Goal: Use online tool/utility: Utilize a website feature to perform a specific function

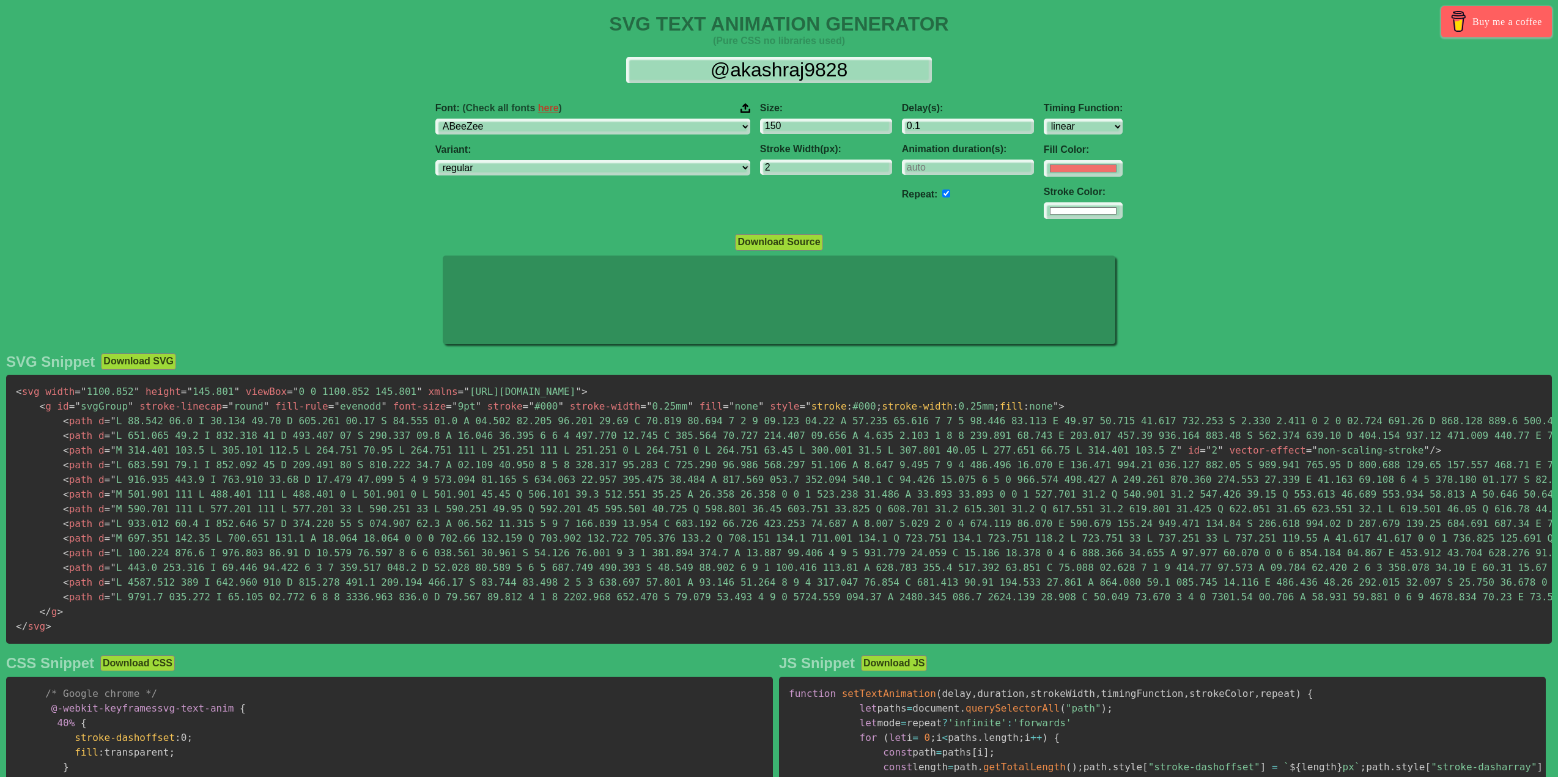
select select "linear"
click at [603, 127] on select "ABeeZee [PERSON_NAME] Display AR One Sans [PERSON_NAME] Libre Aboreto Abril Fat…" at bounding box center [592, 127] width 315 height 17
select select "Playfair"
click at [496, 119] on select "ABeeZee [PERSON_NAME] Display AR One Sans [PERSON_NAME] Libre Aboreto Abril Fat…" at bounding box center [592, 127] width 315 height 17
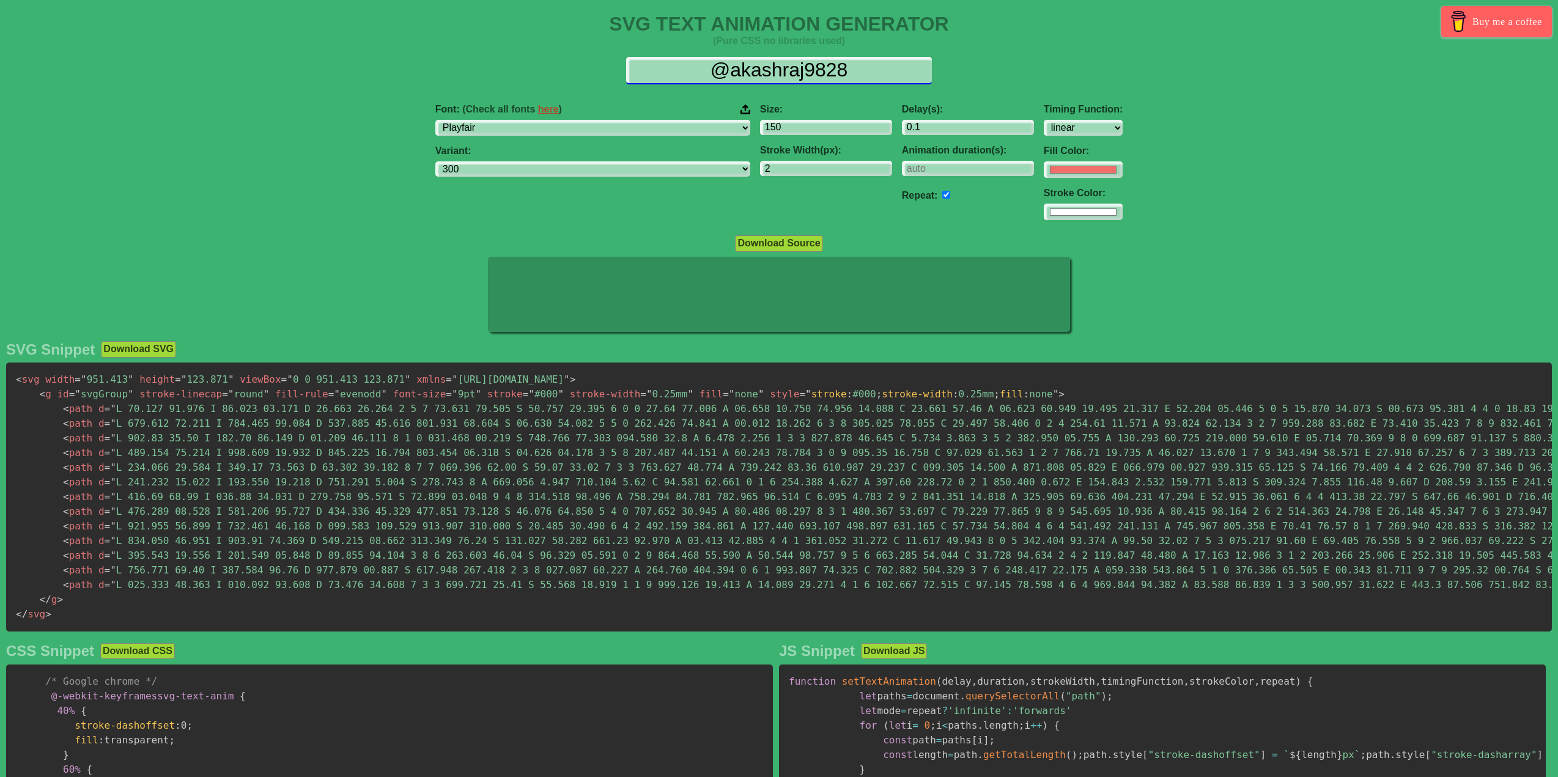
scroll to position [2, 0]
drag, startPoint x: 869, startPoint y: 68, endPoint x: 625, endPoint y: 75, distance: 244.6
click at [625, 75] on div "@akashraj9828" at bounding box center [779, 71] width 1538 height 28
type input "k"
select select "300"
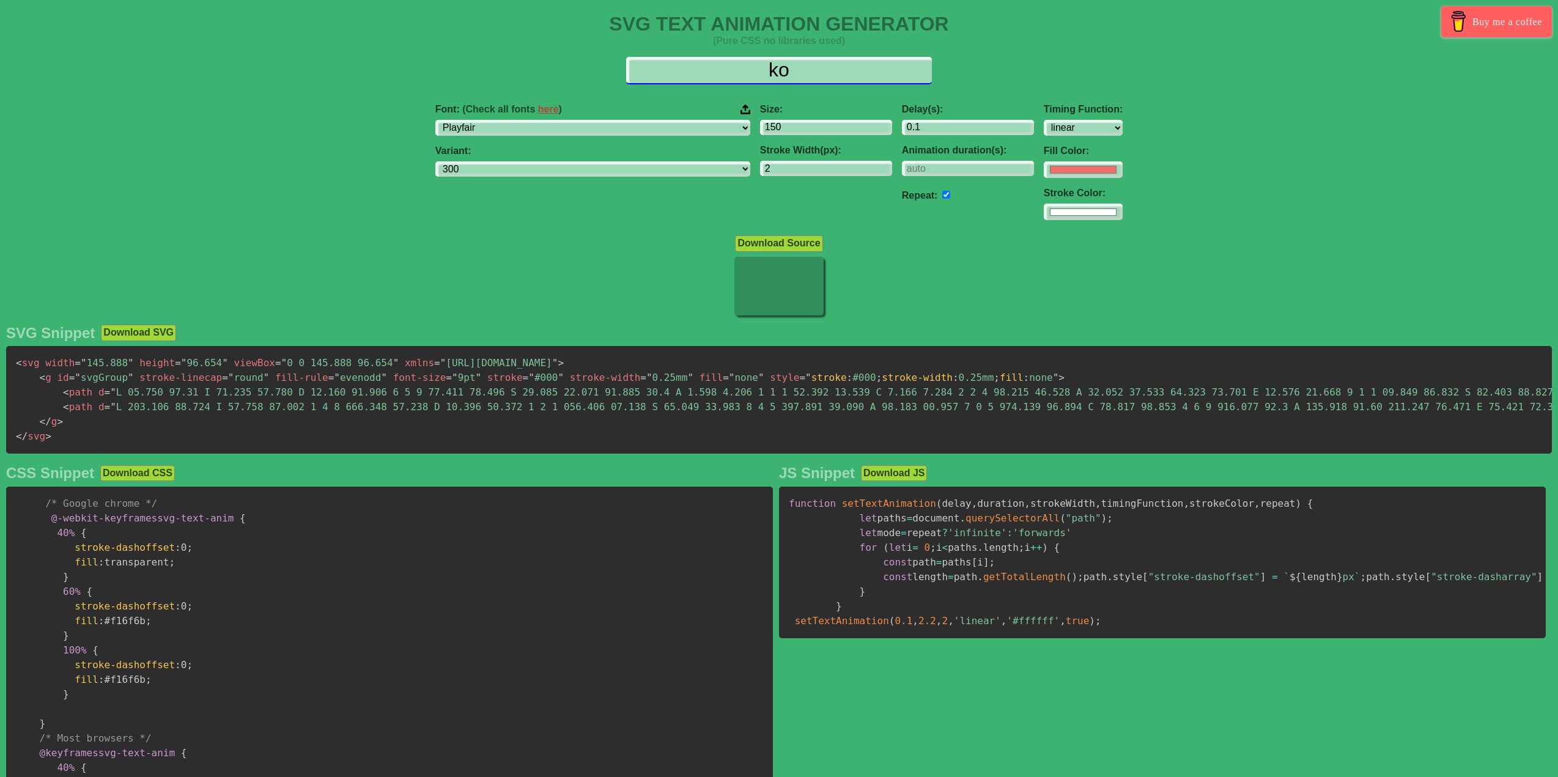
type input "k"
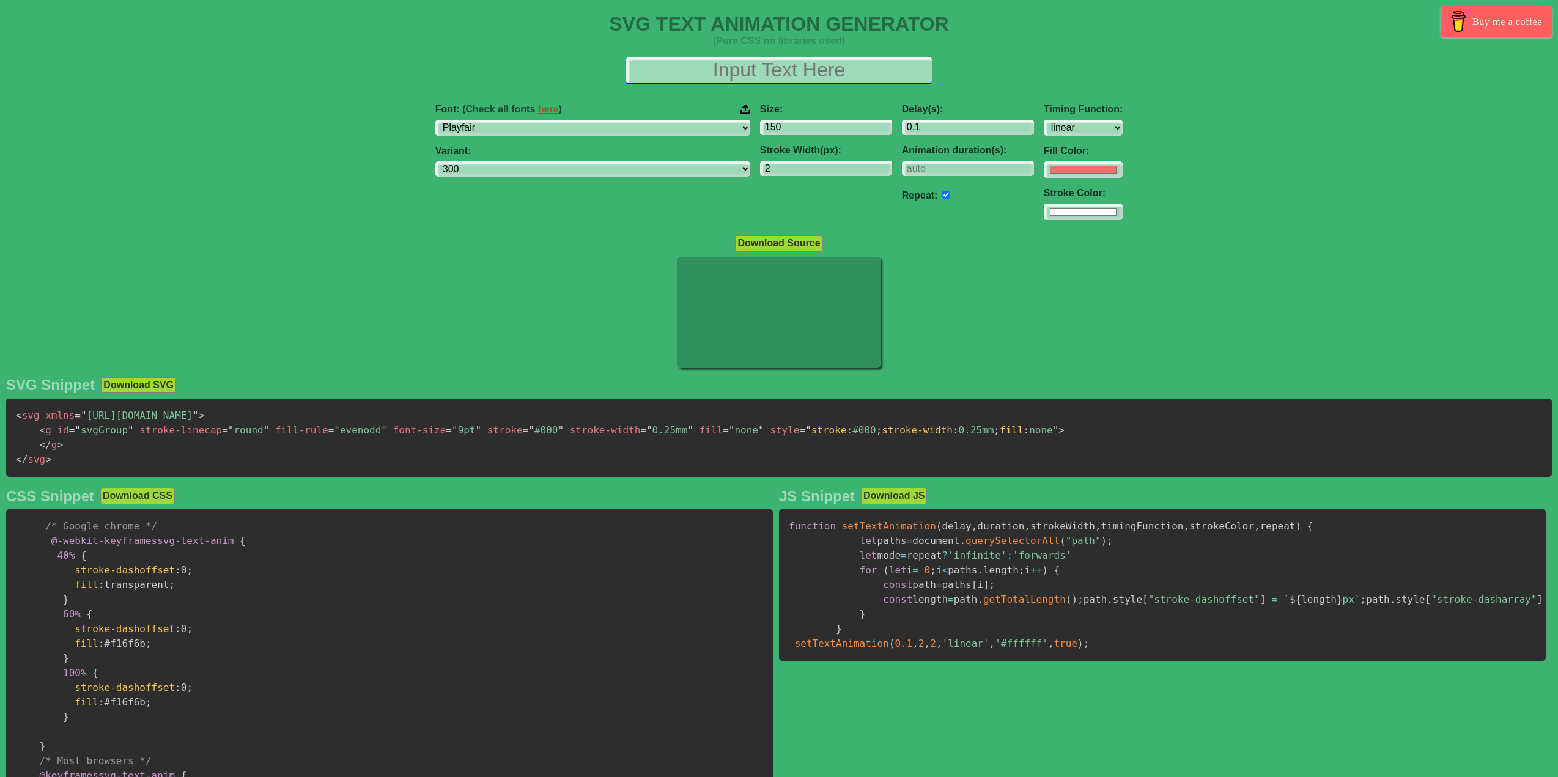
scroll to position [0, 0]
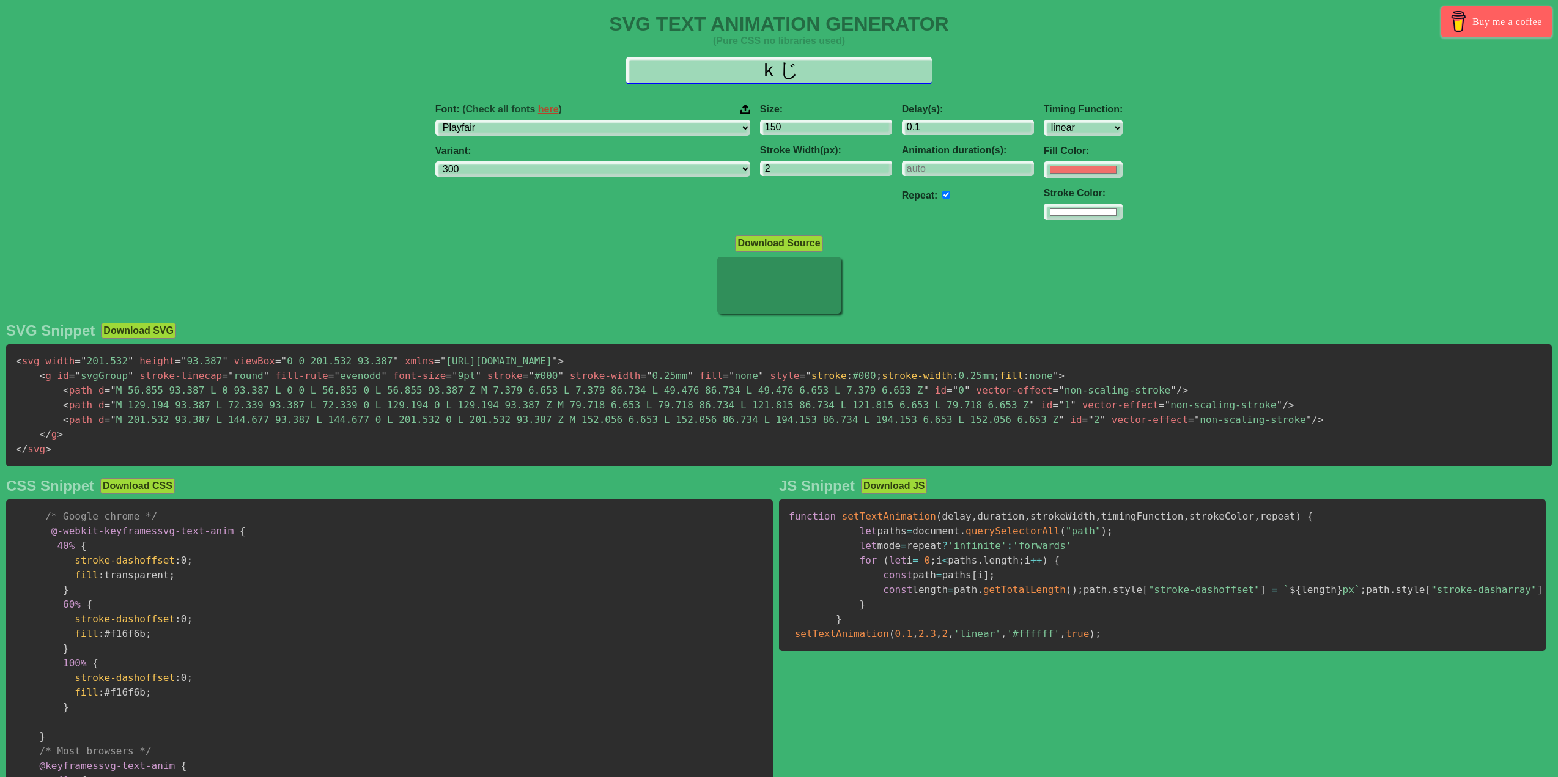
type input "ｋ"
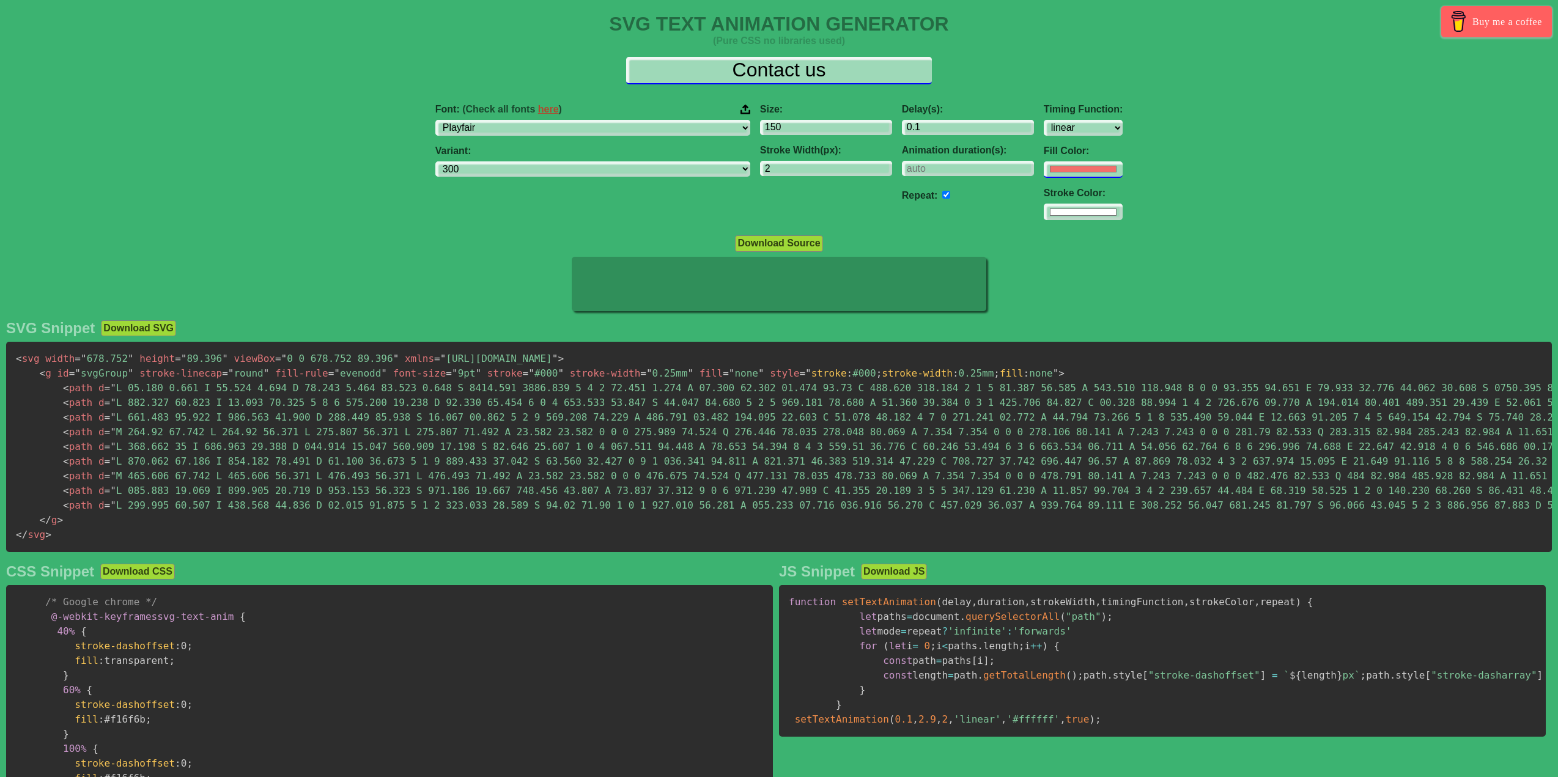
type input "Contact us"
click at [1044, 170] on input "#f16f6b" at bounding box center [1083, 168] width 79 height 17
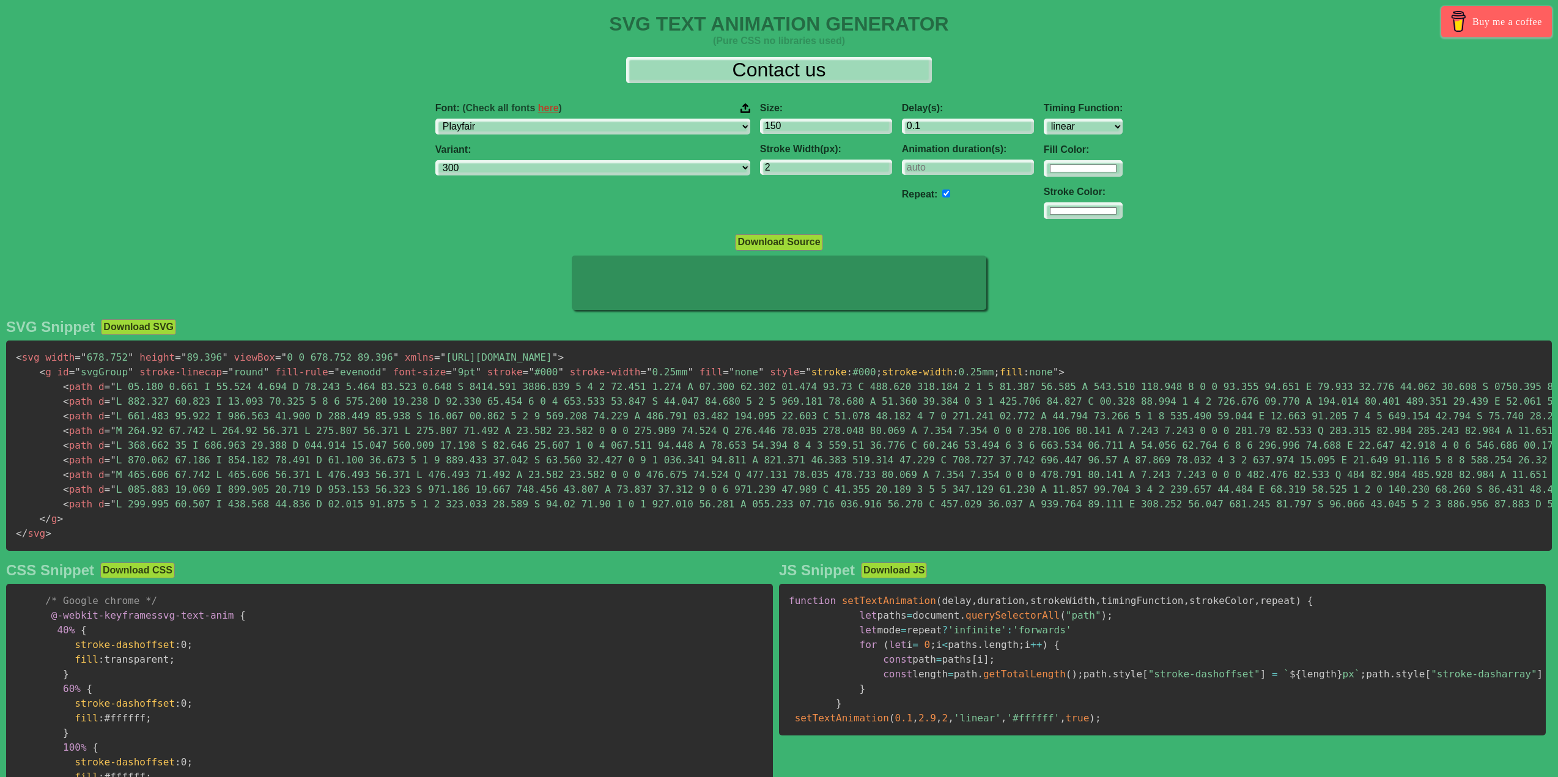
type input "#ffffff"
click at [1135, 161] on div "Font: (Check all fonts here ) ABeeZee [PERSON_NAME] Display AR One Sans [PERSON…" at bounding box center [779, 161] width 1558 height 136
click at [962, 125] on input "1.1" at bounding box center [968, 127] width 132 height 17
click at [962, 125] on input "2.1" at bounding box center [968, 127] width 132 height 17
click at [963, 125] on input "3.1" at bounding box center [968, 127] width 132 height 17
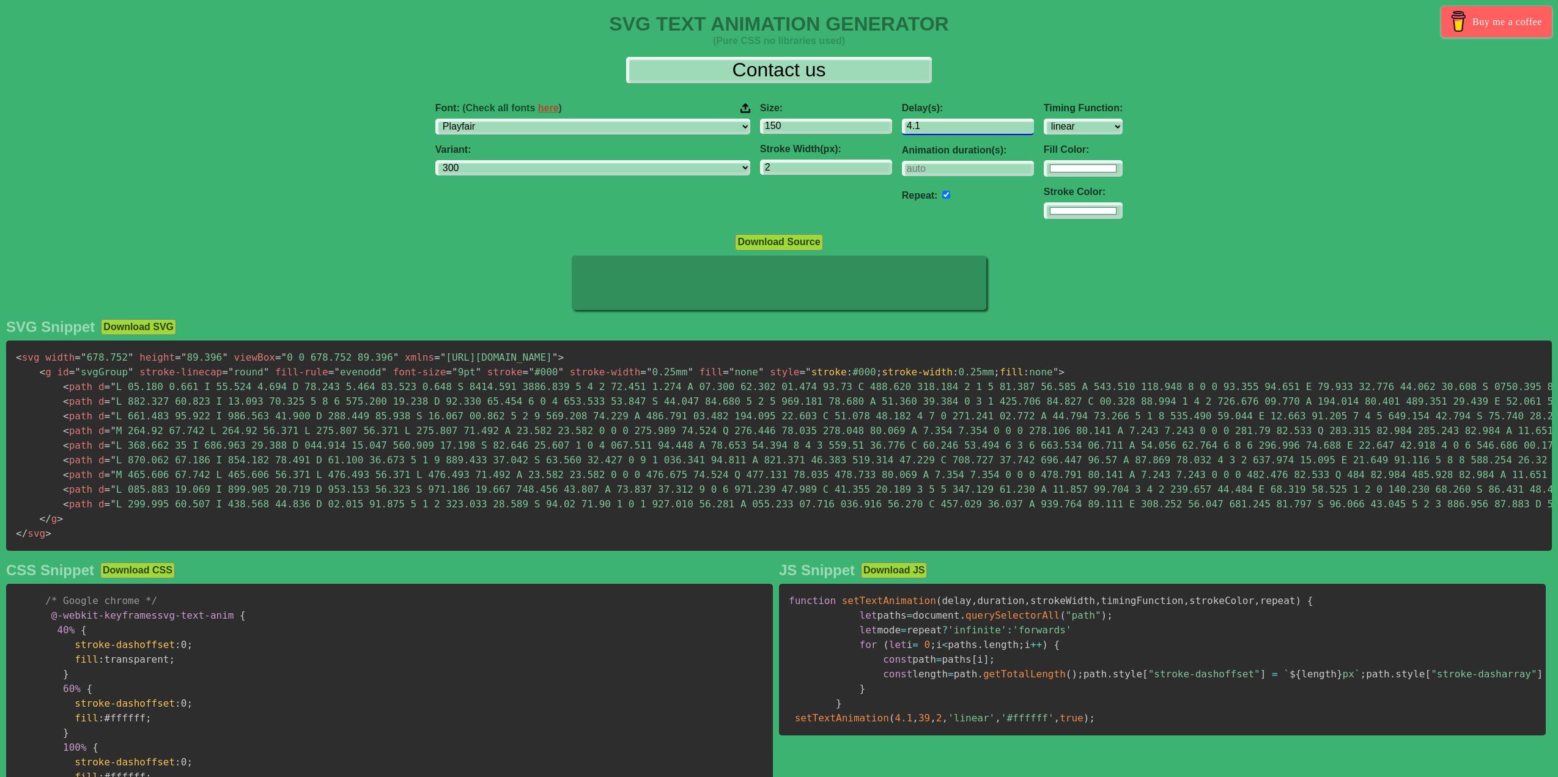
click at [963, 125] on input "4.1" at bounding box center [968, 127] width 132 height 17
click at [968, 130] on input "3.1" at bounding box center [968, 127] width 132 height 17
click at [968, 130] on input "2.1" at bounding box center [968, 127] width 132 height 17
drag, startPoint x: 913, startPoint y: 129, endPoint x: 693, endPoint y: 132, distance: 220.1
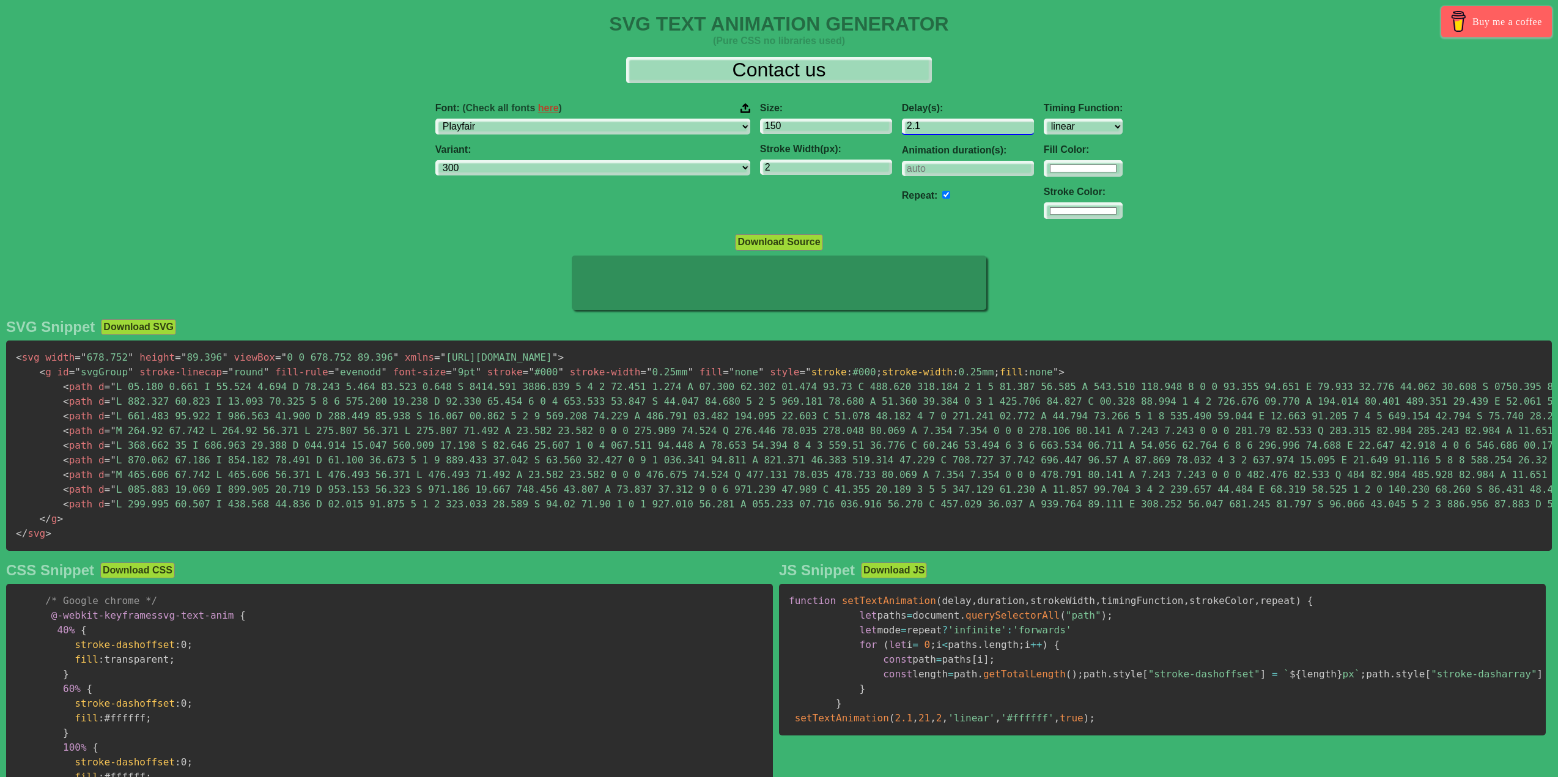
click at [682, 136] on div "Font: (Check all fonts here ) ABeeZee [PERSON_NAME] Display AR One Sans [PERSON…" at bounding box center [779, 161] width 1558 height 136
type input "0.3"
click at [811, 164] on input "3" at bounding box center [826, 168] width 132 height 17
click at [811, 164] on input "4" at bounding box center [826, 168] width 132 height 17
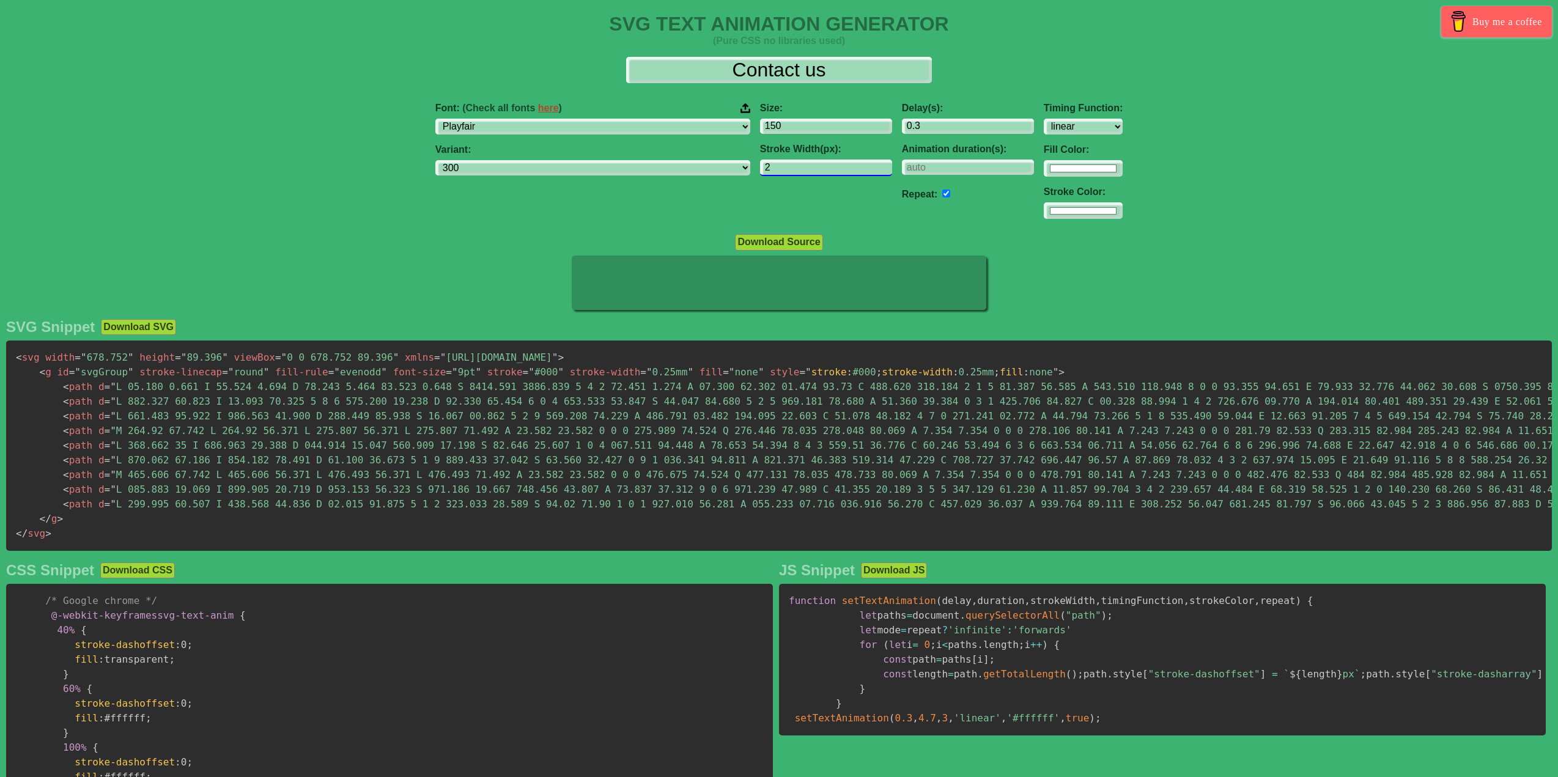
click at [815, 172] on input "2" at bounding box center [826, 168] width 132 height 17
click at [815, 172] on input "1" at bounding box center [826, 168] width 132 height 17
click at [811, 164] on input "2" at bounding box center [826, 168] width 132 height 17
click at [814, 167] on input "3" at bounding box center [826, 168] width 132 height 17
click at [814, 172] on input "2" at bounding box center [826, 168] width 132 height 17
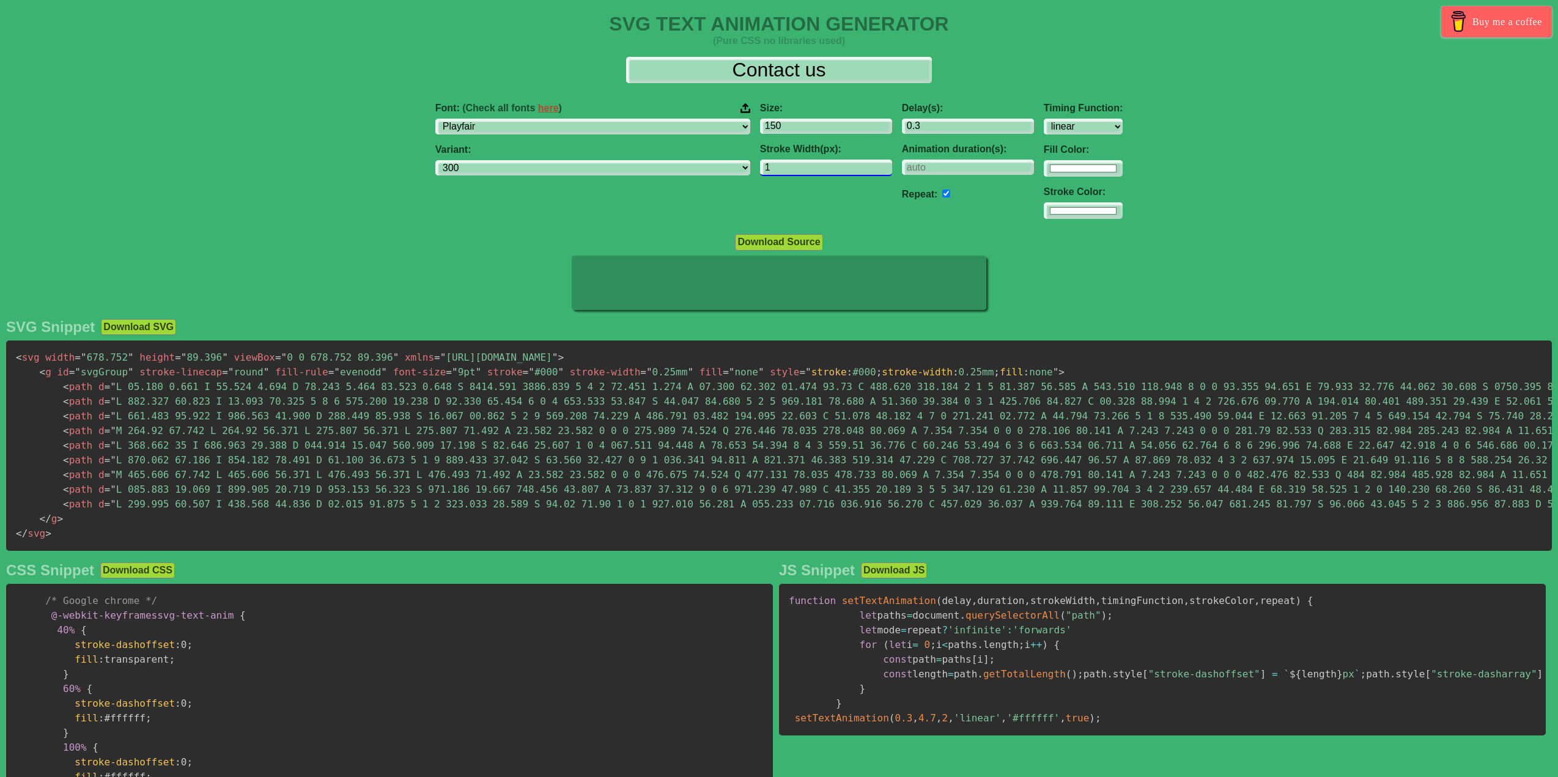
click at [814, 172] on input "1" at bounding box center [826, 168] width 132 height 17
type input "2"
click at [811, 166] on input "2" at bounding box center [826, 168] width 132 height 17
click at [1044, 133] on select "ease ease-in ease-out ease-in-out linear step-start step-end" at bounding box center [1083, 127] width 79 height 17
click at [1044, 119] on select "ease ease-in ease-out ease-in-out linear step-start step-end" at bounding box center [1083, 127] width 79 height 17
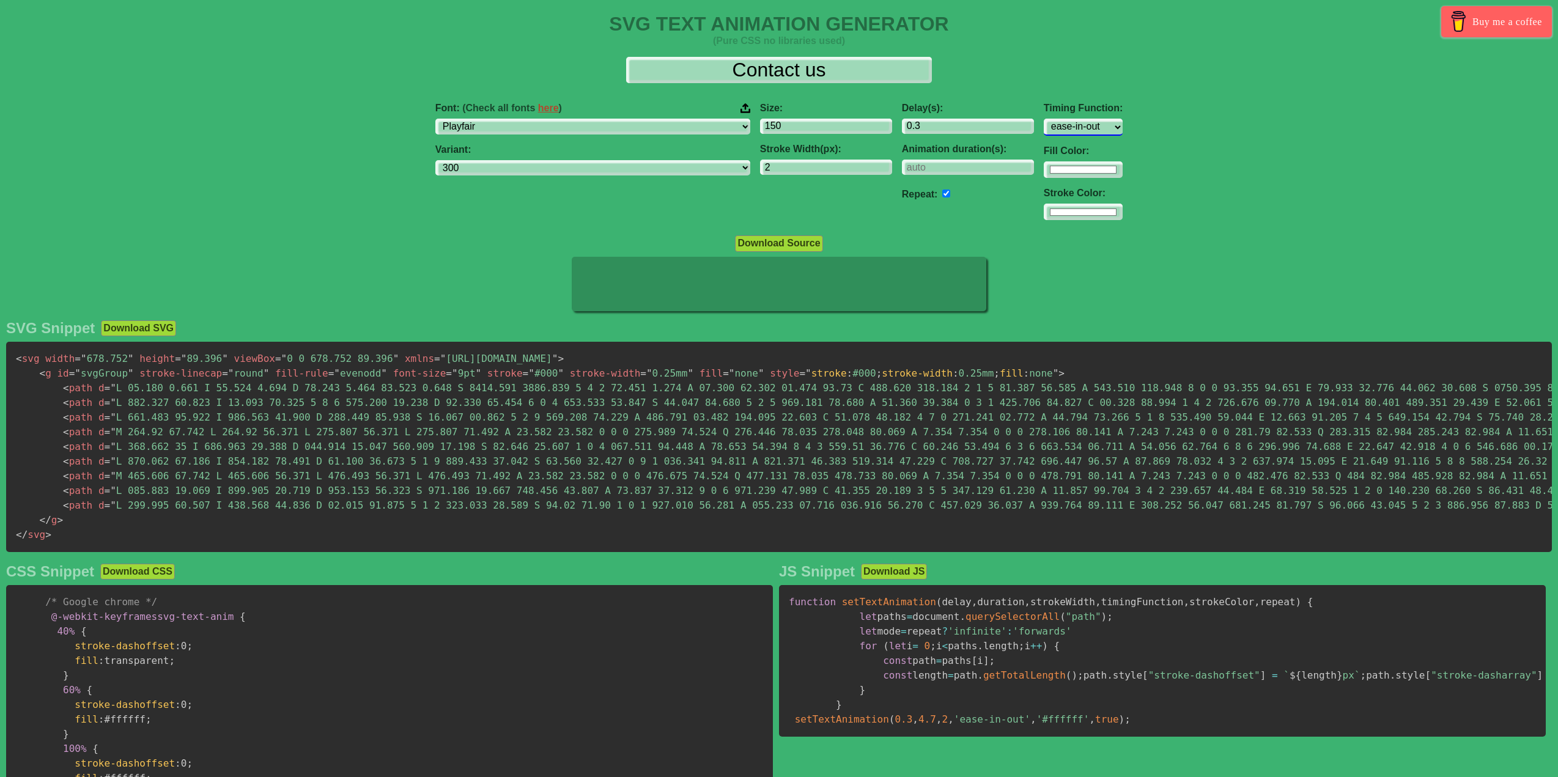
drag, startPoint x: 1038, startPoint y: 127, endPoint x: 1038, endPoint y: 134, distance: 7.3
click at [1044, 127] on select "ease ease-in ease-out ease-in-out linear step-start step-end" at bounding box center [1083, 127] width 79 height 17
click at [1044, 119] on select "ease ease-in ease-out ease-in-out linear step-start step-end" at bounding box center [1083, 127] width 79 height 17
click at [1044, 128] on select "ease ease-in ease-out ease-in-out linear step-start step-end" at bounding box center [1083, 127] width 79 height 17
click at [1044, 119] on select "ease ease-in ease-out ease-in-out linear step-start step-end" at bounding box center [1083, 127] width 79 height 17
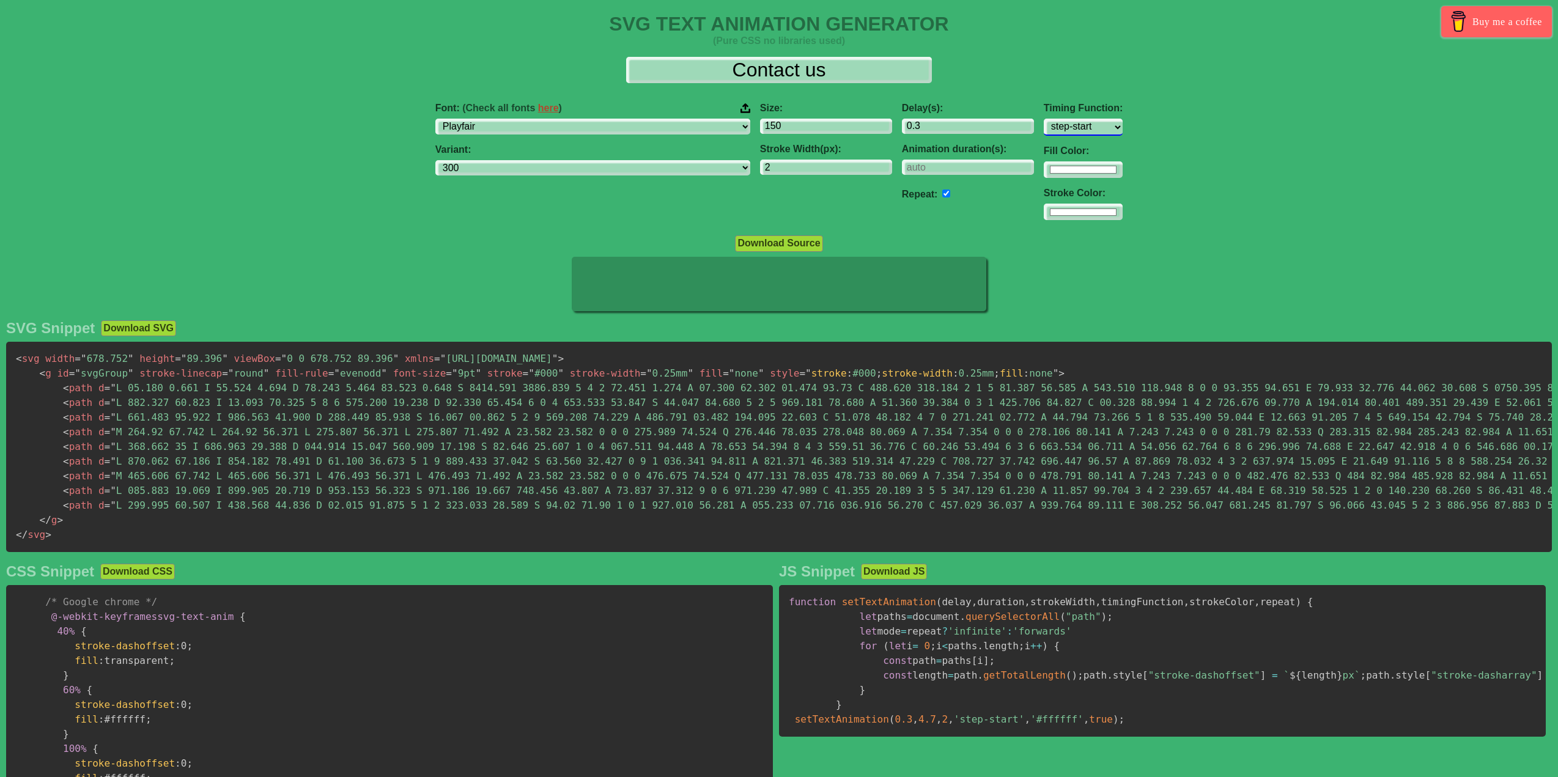
drag, startPoint x: 1026, startPoint y: 123, endPoint x: 1027, endPoint y: 131, distance: 8.0
click at [1044, 123] on select "ease ease-in ease-out ease-in-out linear step-start step-end" at bounding box center [1083, 127] width 79 height 17
select select "linear"
click at [1044, 119] on select "ease ease-in ease-out ease-in-out linear step-start step-end" at bounding box center [1083, 127] width 79 height 17
click at [962, 125] on input "1.3" at bounding box center [968, 127] width 132 height 17
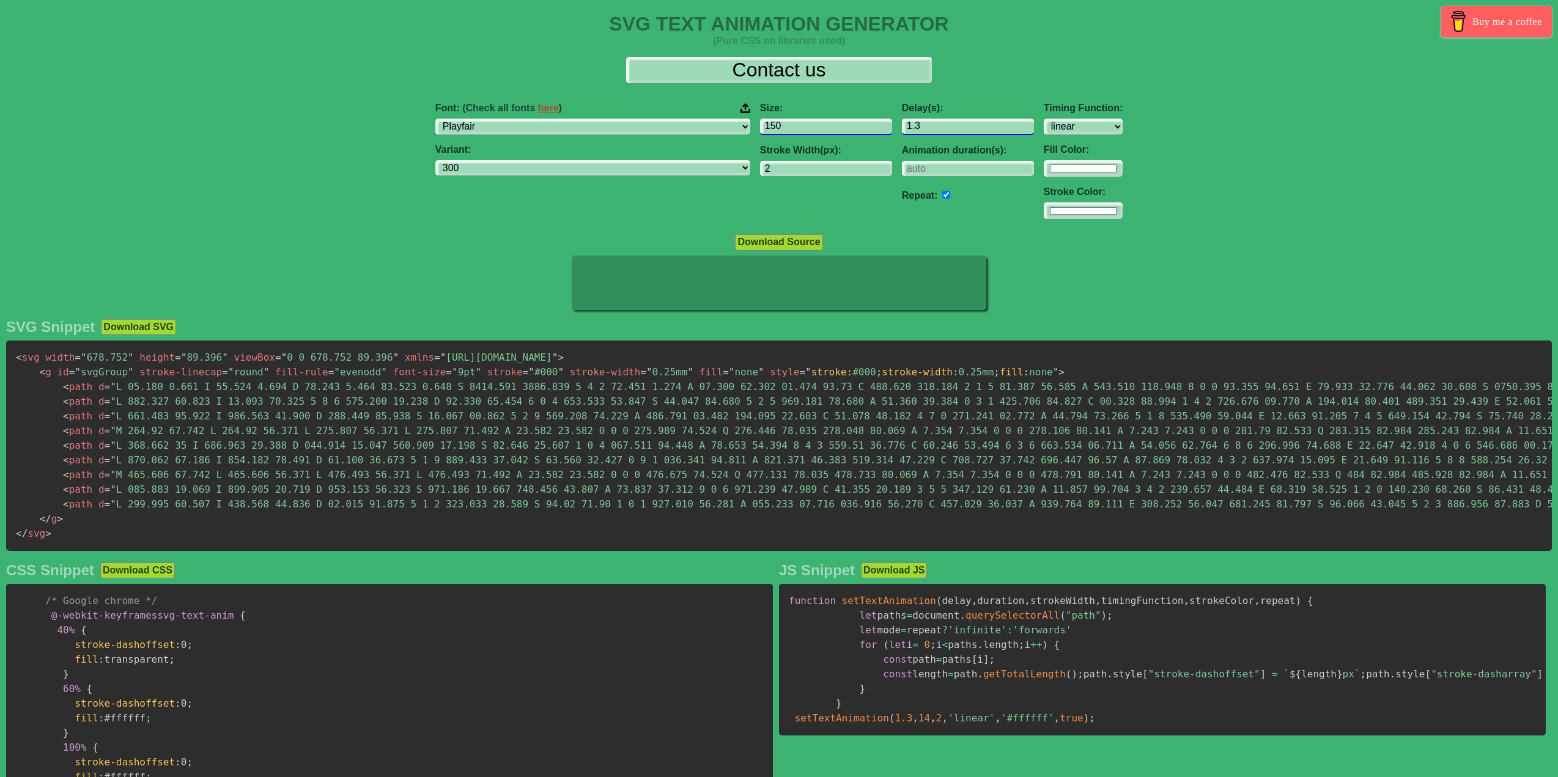
click at [704, 125] on div "Font: (Check all fonts here ) ABeeZee [PERSON_NAME] Display AR One Sans [PERSON…" at bounding box center [779, 161] width 1558 height 136
type input "0.4"
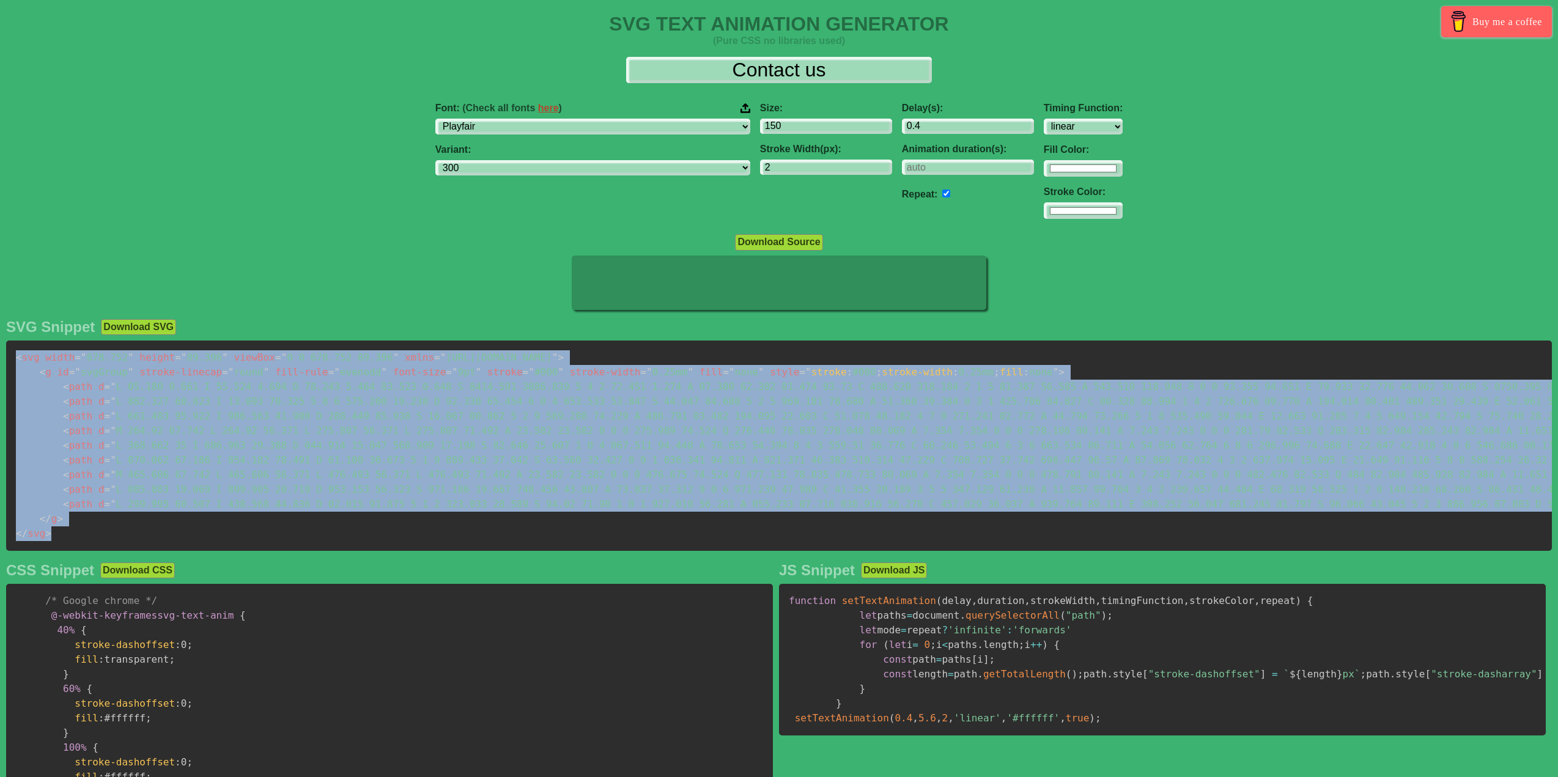
drag, startPoint x: 57, startPoint y: 541, endPoint x: 6, endPoint y: 365, distance: 183.2
click at [6, 365] on pre "< svg width = " 678.752 " height = " 89.396 " viewBox = " 0 0 678.752 89.396 " …" at bounding box center [779, 446] width 1546 height 210
copy code "< svg width = " 678.752 " height = " 89.396 " viewBox = " 0 0 678.752 89.396 " …"
